Goal: Information Seeking & Learning: Check status

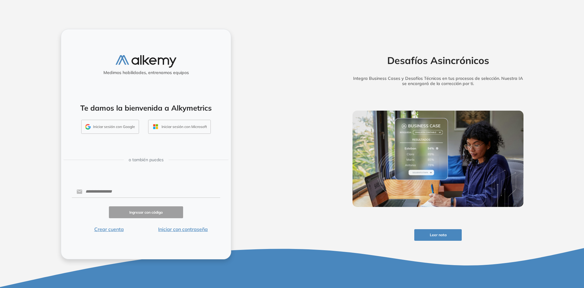
click at [187, 229] on button "Iniciar con contraseña" at bounding box center [183, 228] width 74 height 7
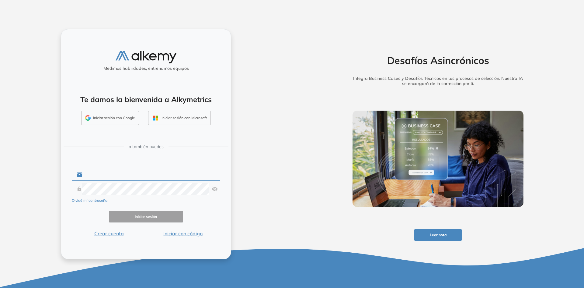
click at [159, 177] on input "text" at bounding box center [151, 175] width 138 height 12
type input "**********"
click at [141, 205] on form "**********" at bounding box center [146, 202] width 148 height 70
click at [141, 213] on button "Iniciar sesión" at bounding box center [146, 217] width 74 height 12
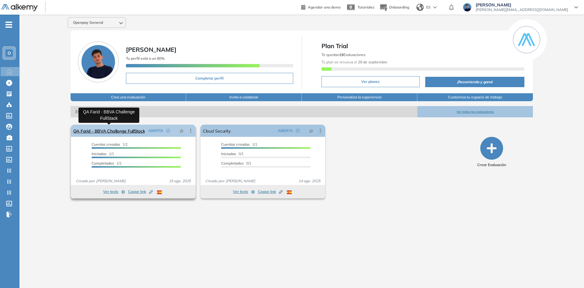
click at [127, 132] on link "QA Farid - BBVA Challenge FullStack" at bounding box center [109, 130] width 72 height 12
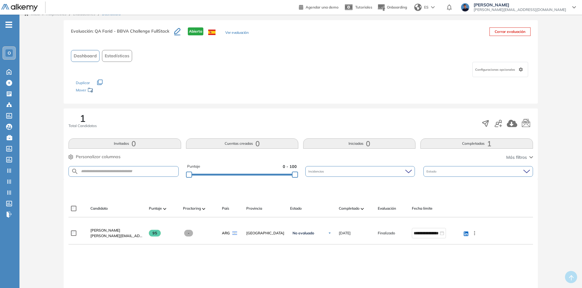
scroll to position [61, 0]
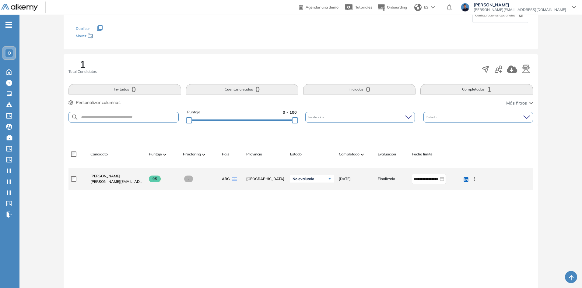
click at [112, 175] on link "[PERSON_NAME]" at bounding box center [117, 175] width 54 height 5
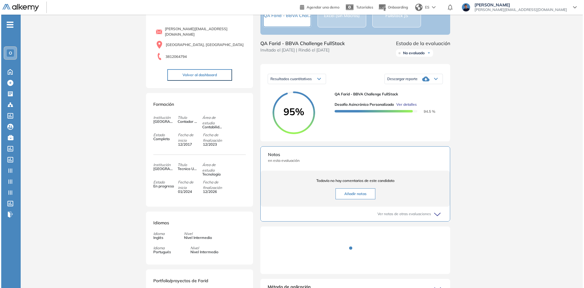
scroll to position [24, 0]
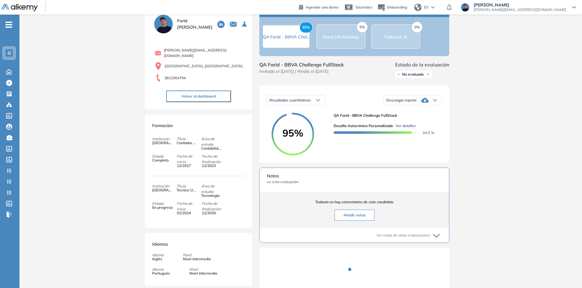
click at [407, 128] on span "Ver detalles" at bounding box center [405, 125] width 20 height 5
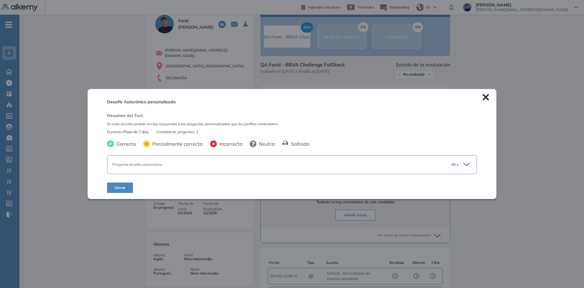
click at [183, 169] on div "Pregunta desafío asincrónico 06 s" at bounding box center [292, 164] width 370 height 19
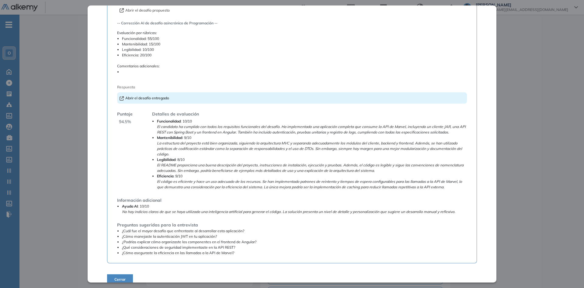
scroll to position [103, 0]
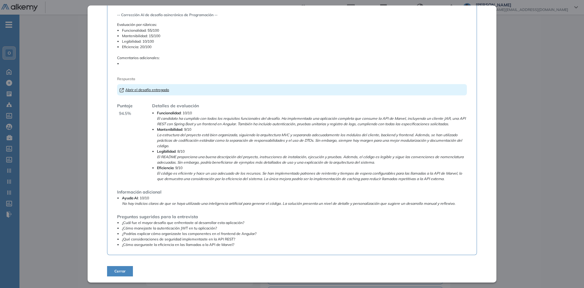
click at [151, 90] on link "Abrir el desafío entregado" at bounding box center [145, 89] width 50 height 5
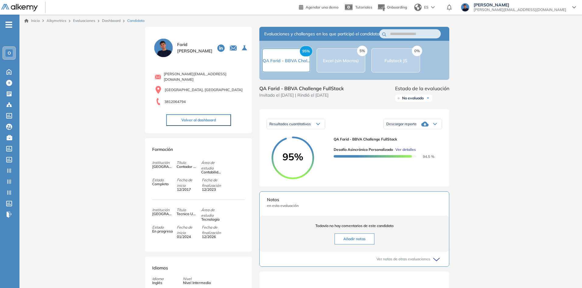
click at [411, 152] on span "Ver detalles" at bounding box center [405, 149] width 20 height 5
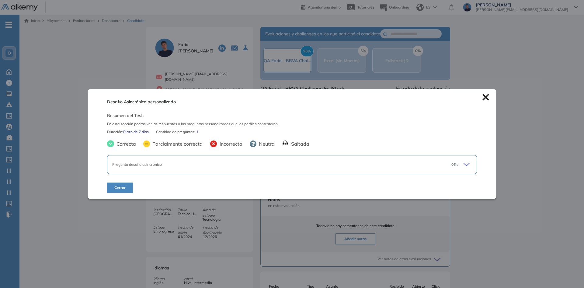
click at [252, 166] on div "Pregunta desafío asincrónico" at bounding box center [274, 164] width 324 height 5
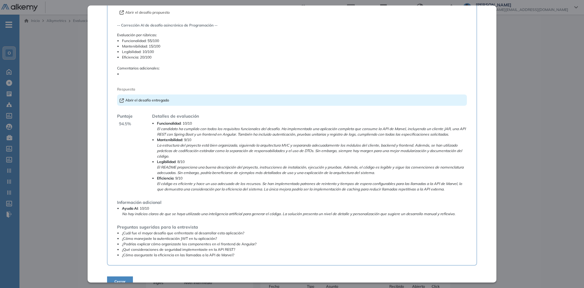
scroll to position [103, 0]
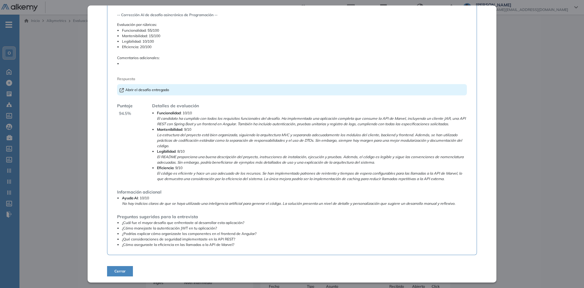
click at [94, 111] on div "Desafío Asincrónico personalizado Resumen del Test: En esta sección podrás ver …" at bounding box center [292, 143] width 409 height 276
click at [58, 104] on div "Inicio Alkymetrics Evaluaciones Dashboard Candidato Desafío Asincrónico persona…" at bounding box center [301, 205] width 565 height 381
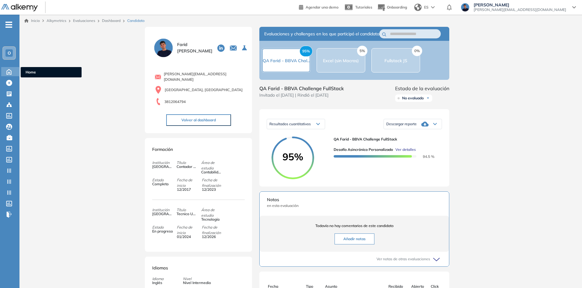
click at [9, 70] on icon at bounding box center [9, 71] width 11 height 7
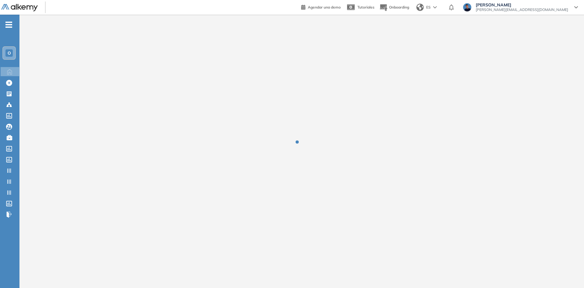
click at [12, 54] on div "O" at bounding box center [8, 52] width 7 height 7
